Goal: Information Seeking & Learning: Learn about a topic

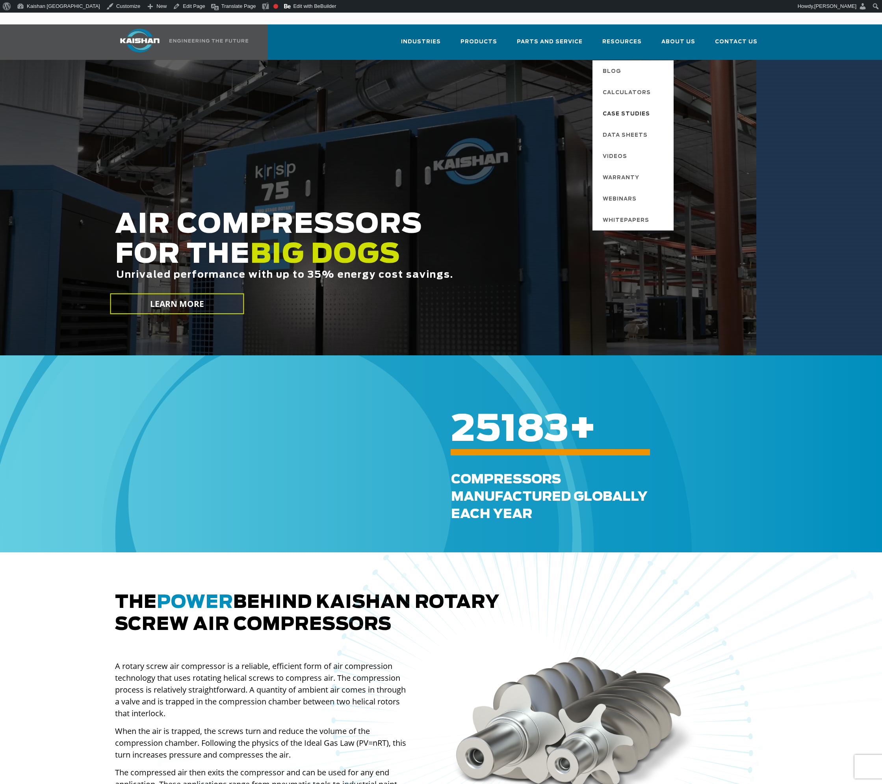
click at [631, 108] on span "Case Studies" at bounding box center [626, 114] width 47 height 13
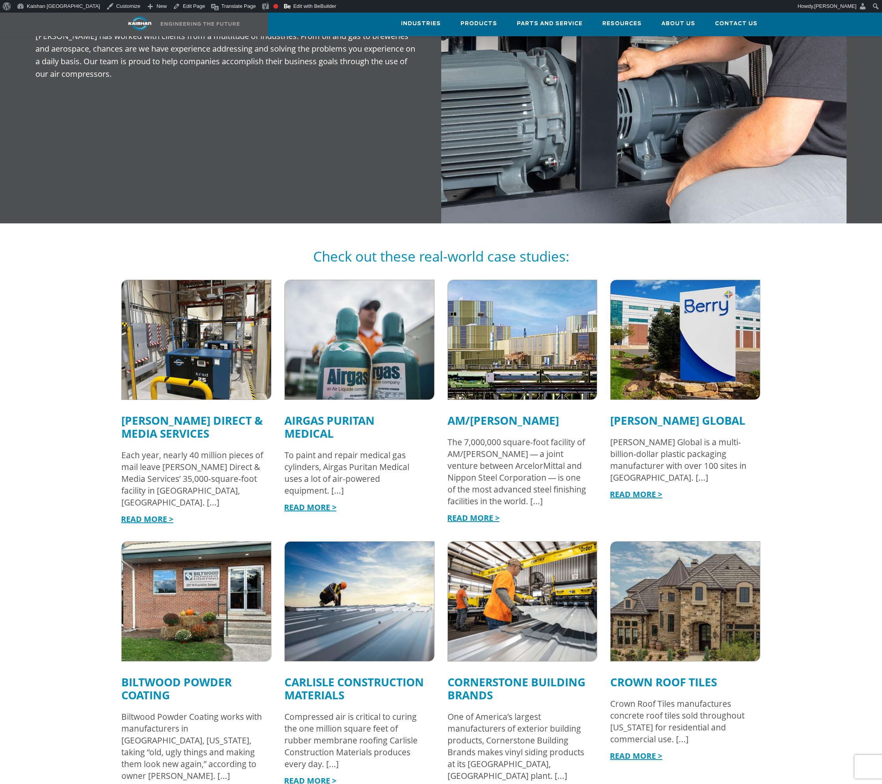
scroll to position [631, 0]
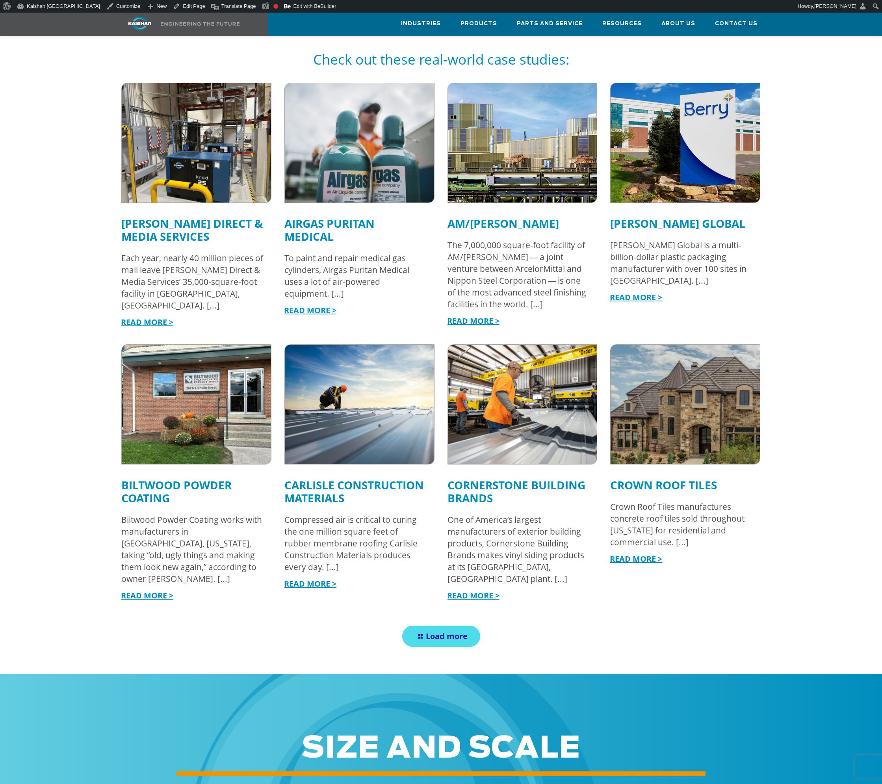
click at [503, 390] on img at bounding box center [523, 404] width 164 height 131
